Goal: Information Seeking & Learning: Check status

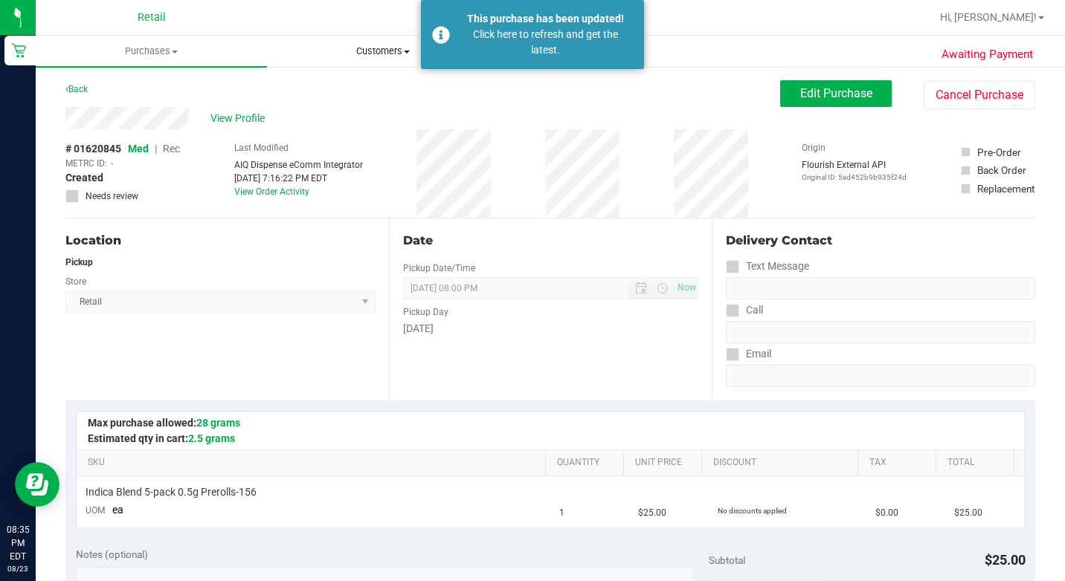
click at [364, 53] on span "Customers" at bounding box center [383, 51] width 230 height 13
click at [324, 75] on ul "All customers Add a new customer All physicians" at bounding box center [382, 108] width 231 height 80
click at [318, 83] on span "All customers" at bounding box center [320, 89] width 107 height 13
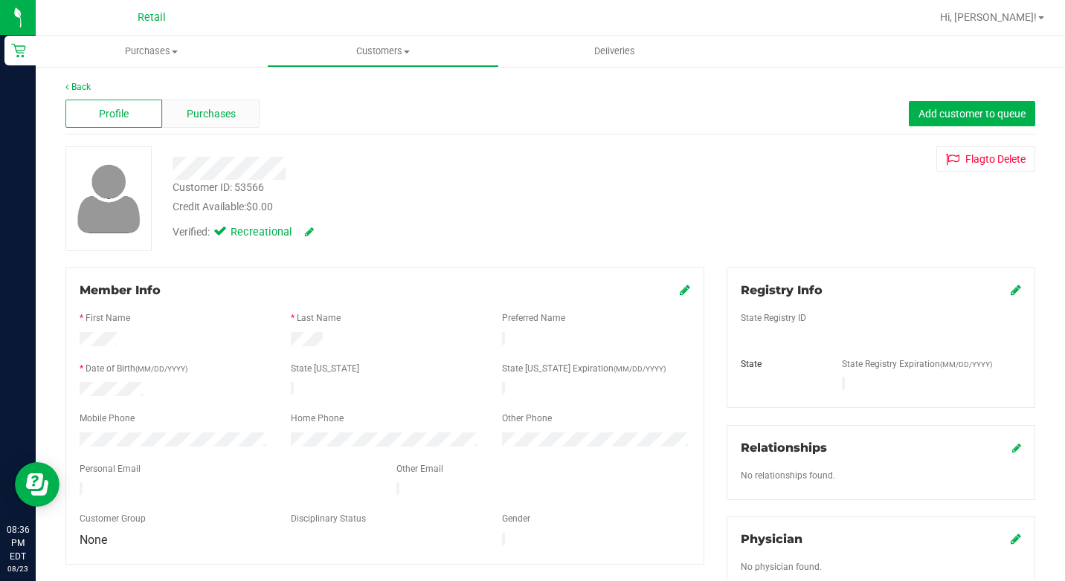
click at [226, 109] on span "Purchases" at bounding box center [211, 114] width 49 height 16
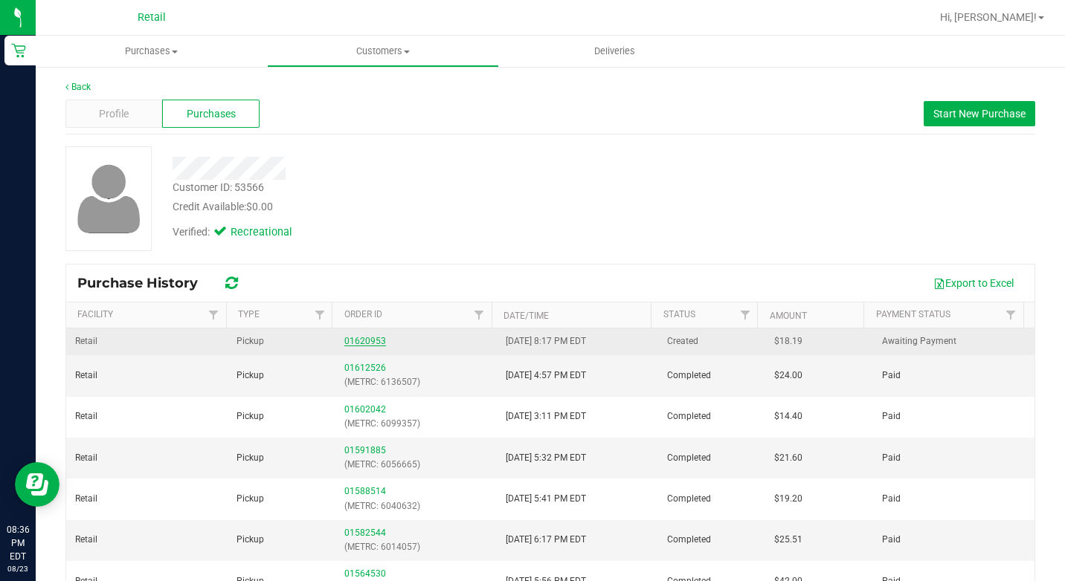
click at [354, 344] on link "01620953" at bounding box center [365, 341] width 42 height 10
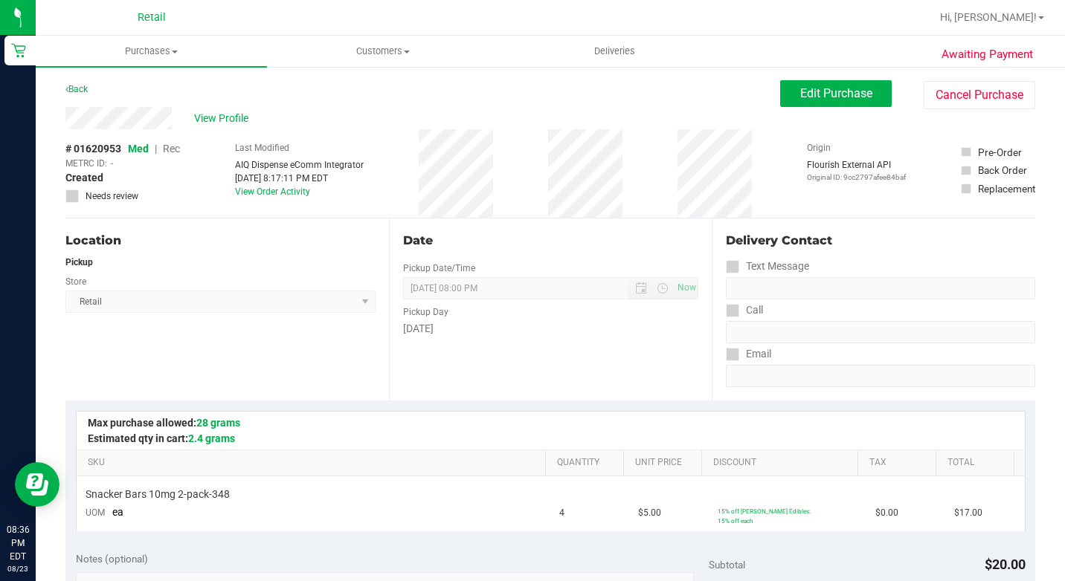
click at [247, 390] on div "Location Pickup Store Retail Select Store Retail" at bounding box center [226, 310] width 323 height 182
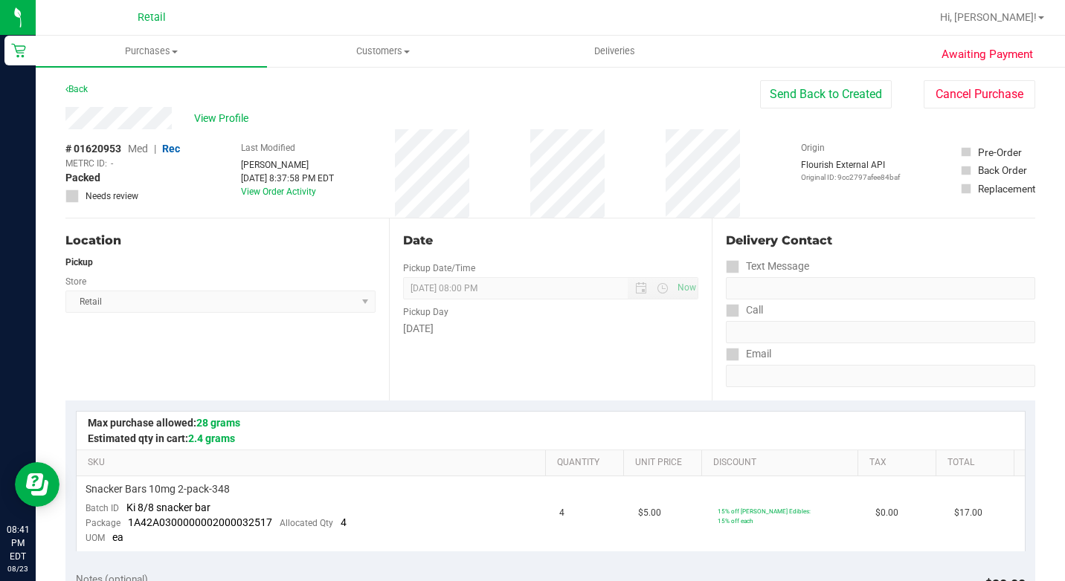
click at [390, 106] on div "Back Send Back to Created Cancel Purchase" at bounding box center [550, 93] width 970 height 27
